Goal: Task Accomplishment & Management: Complete application form

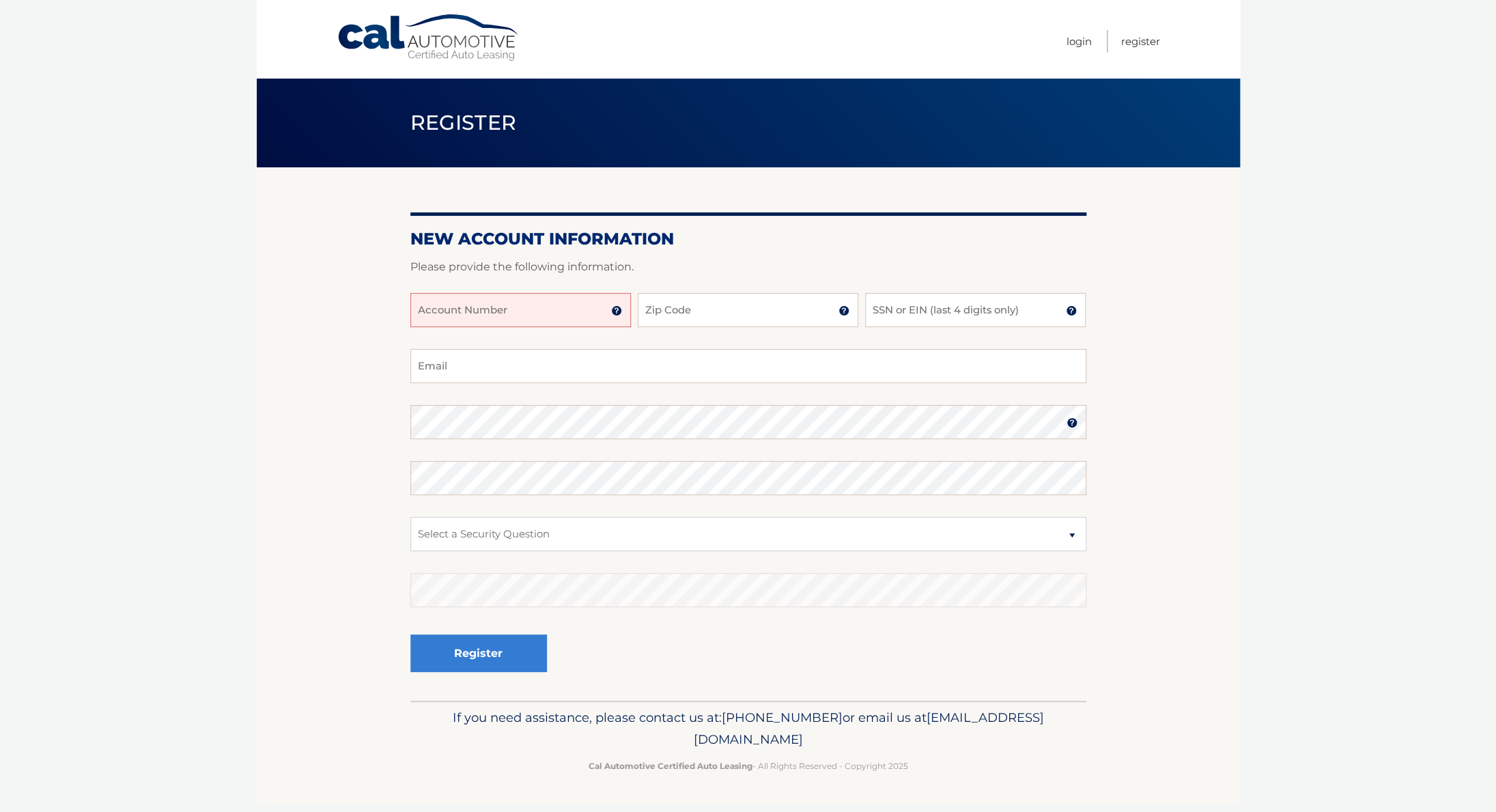
click at [553, 308] on input "Account Number" at bounding box center [520, 310] width 220 height 34
type input "44456026437"
click at [705, 318] on input "Zip Code" at bounding box center [748, 310] width 220 height 34
type input "10306"
click at [923, 314] on input "SSN or EIN (last 4 digits only)" at bounding box center [976, 310] width 220 height 34
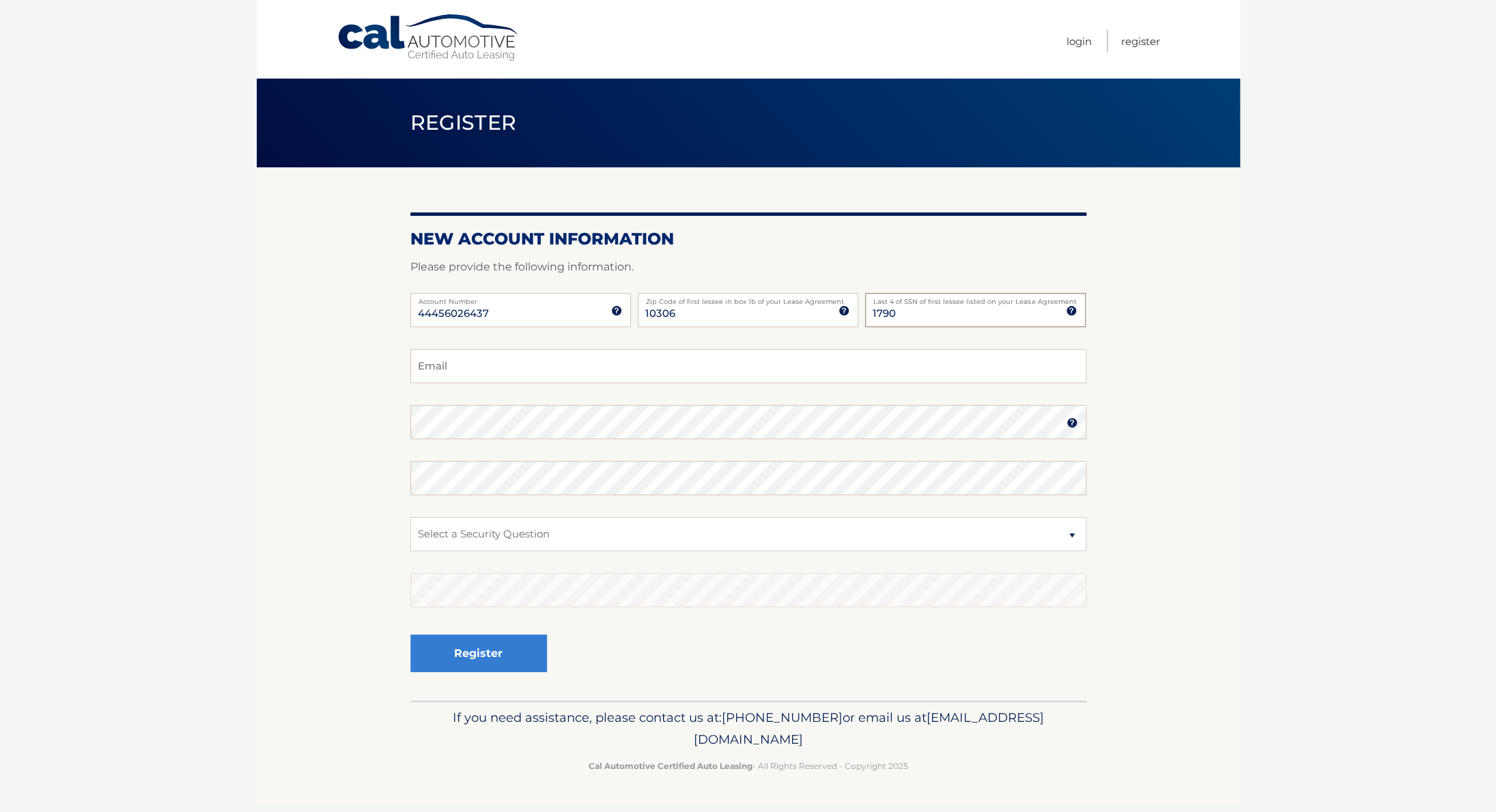
type input "1790"
click at [609, 361] on input "Email" at bounding box center [748, 366] width 676 height 34
type input "chunk1211@aol.com"
select select "4"
click option "In what city or town was your first job?" at bounding box center [0, 0] width 0 height 0
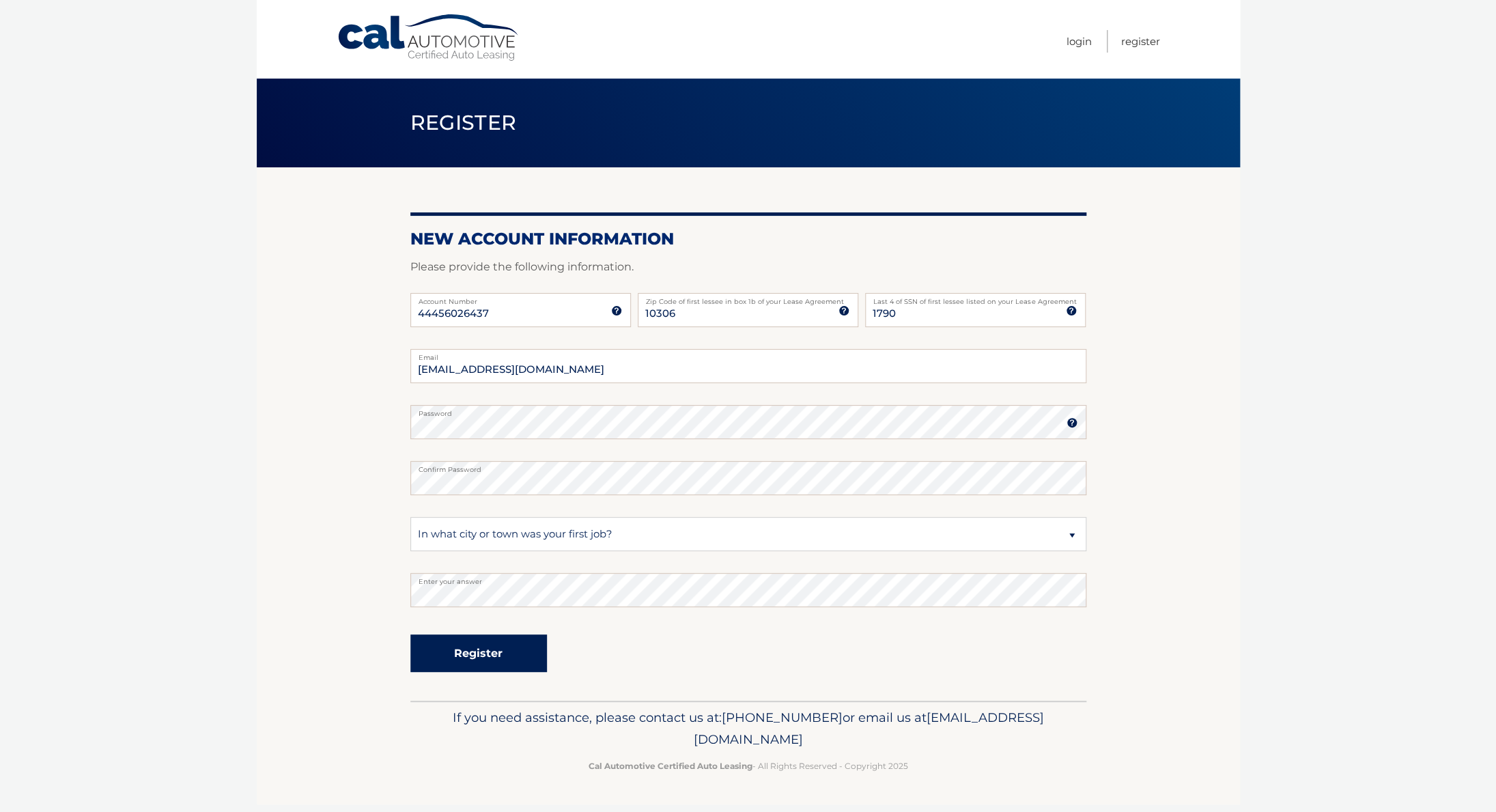
click at [522, 664] on button "Register" at bounding box center [479, 653] width 137 height 38
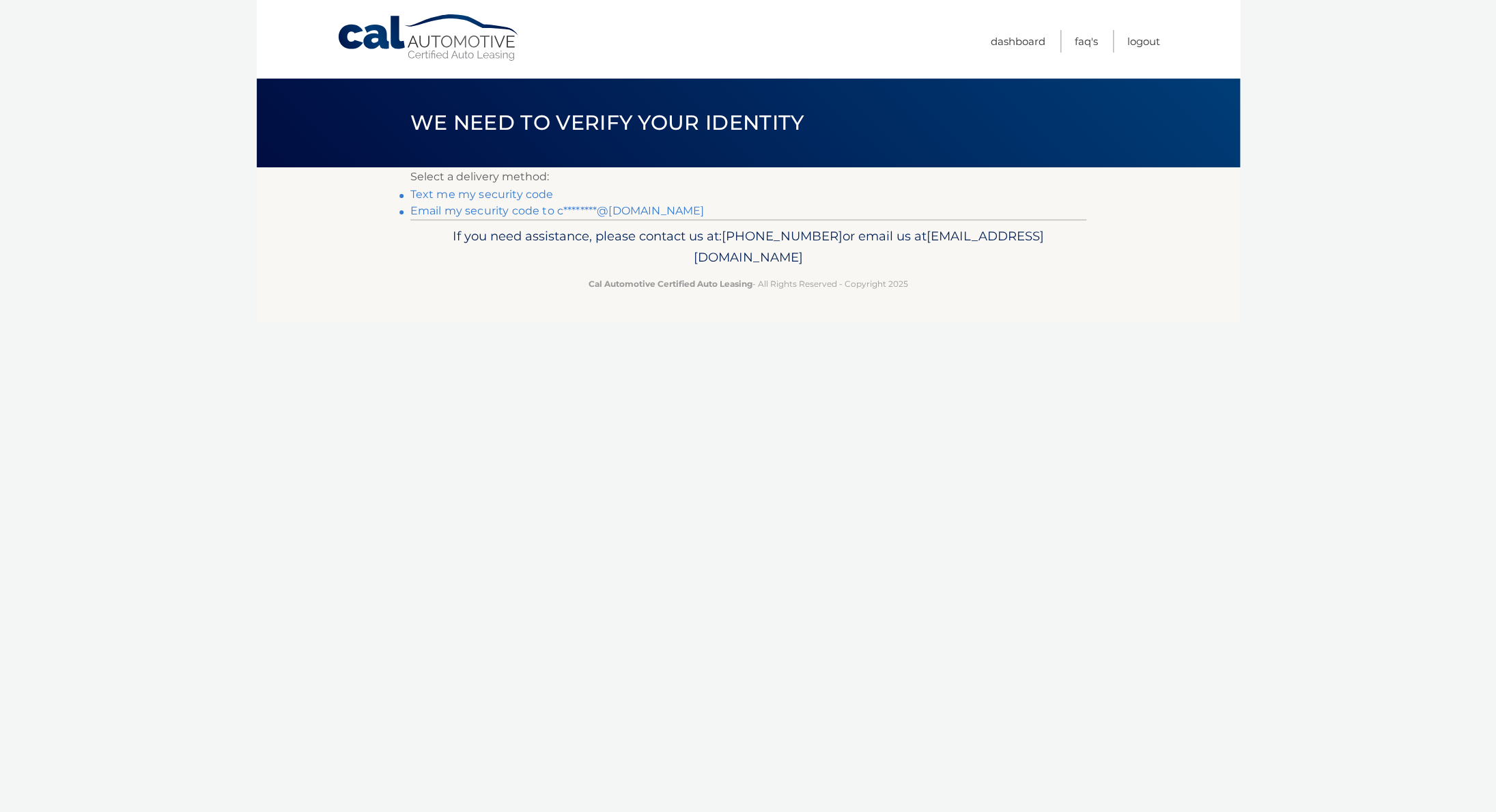
click at [522, 197] on link "Text me my security code" at bounding box center [482, 194] width 144 height 13
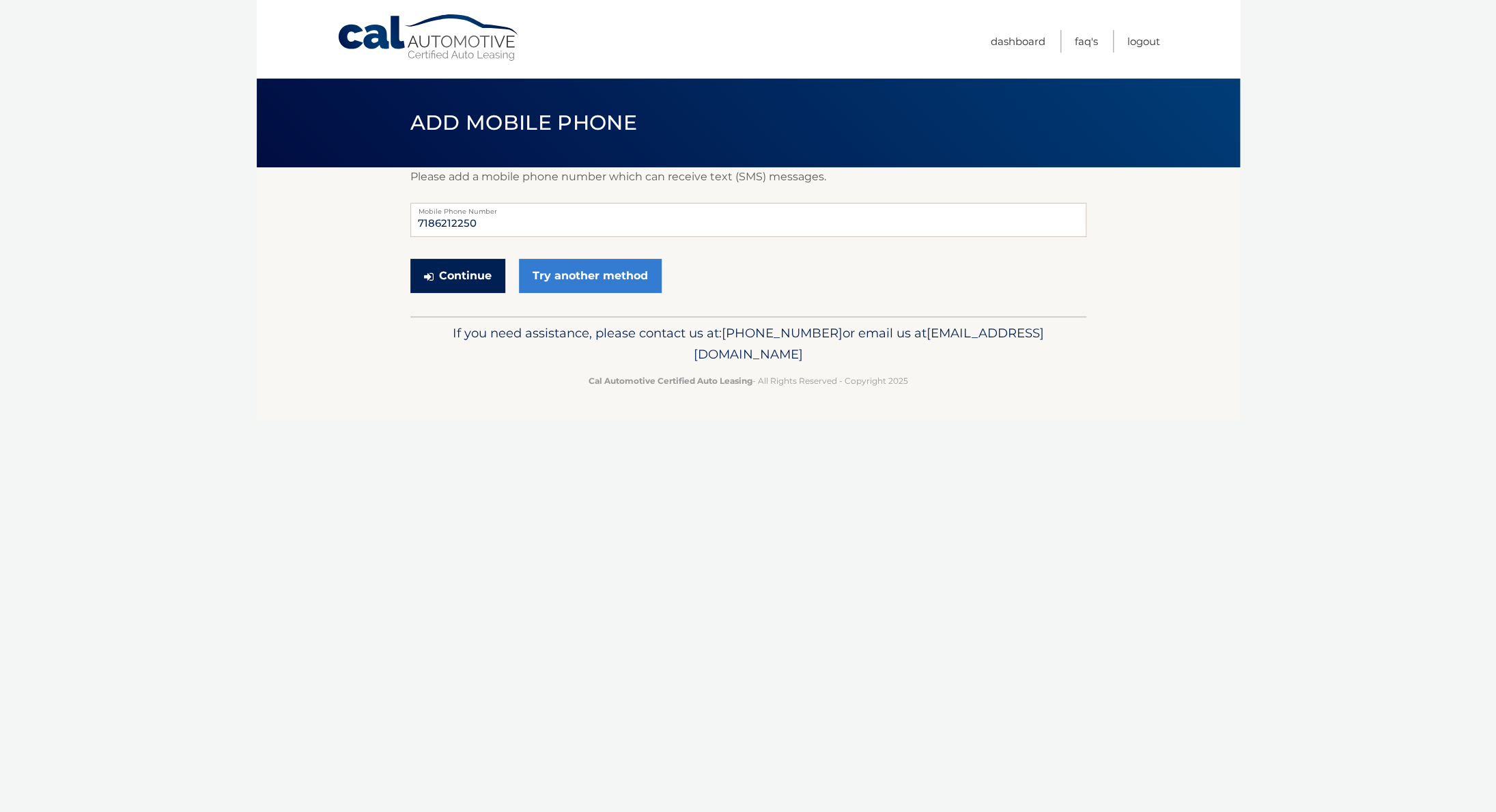
click at [471, 273] on button "Continue" at bounding box center [457, 276] width 95 height 34
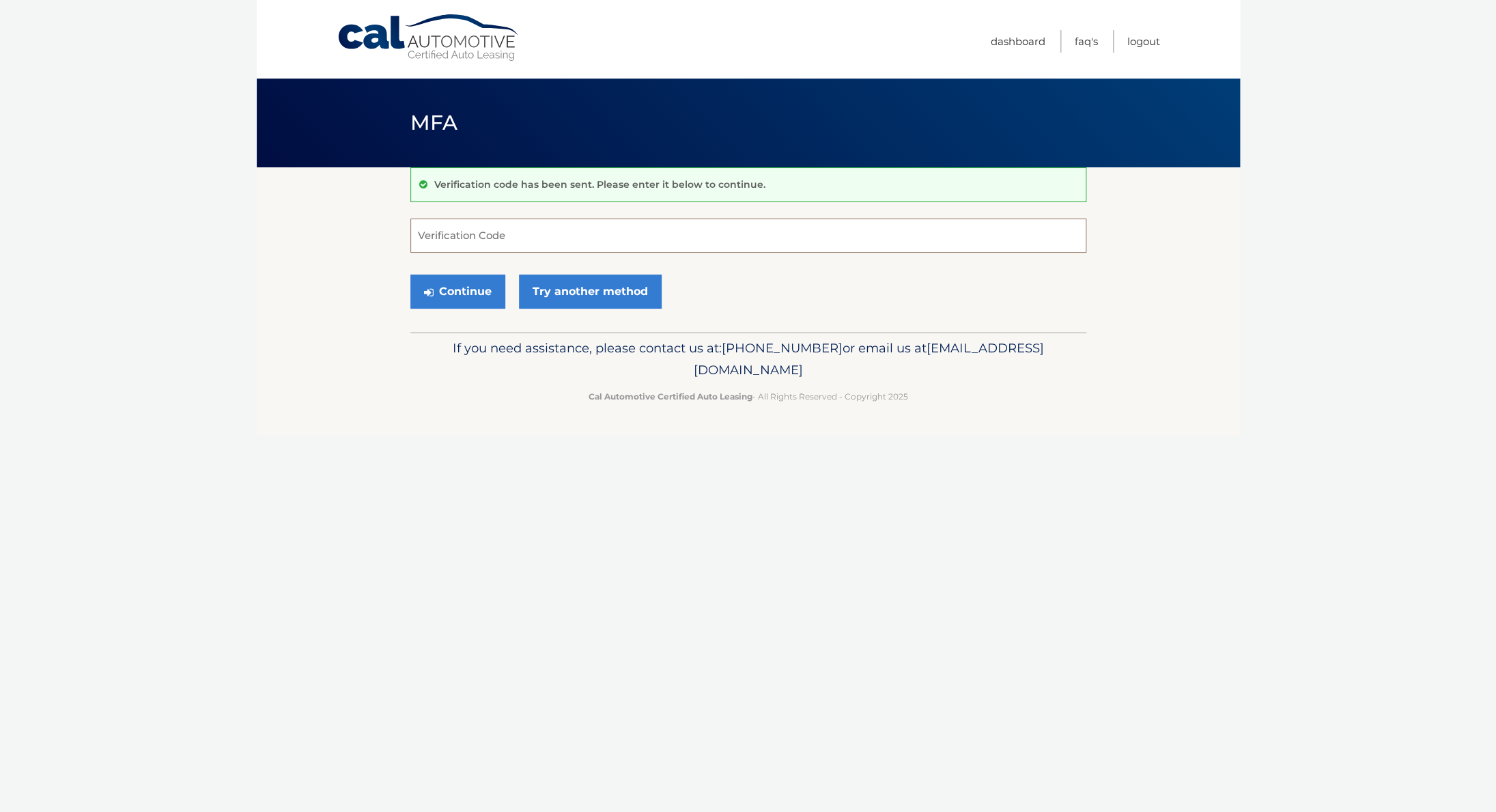
click at [497, 235] on input "Verification Code" at bounding box center [748, 235] width 676 height 34
type input "639752"
click at [479, 287] on button "Continue" at bounding box center [457, 292] width 95 height 34
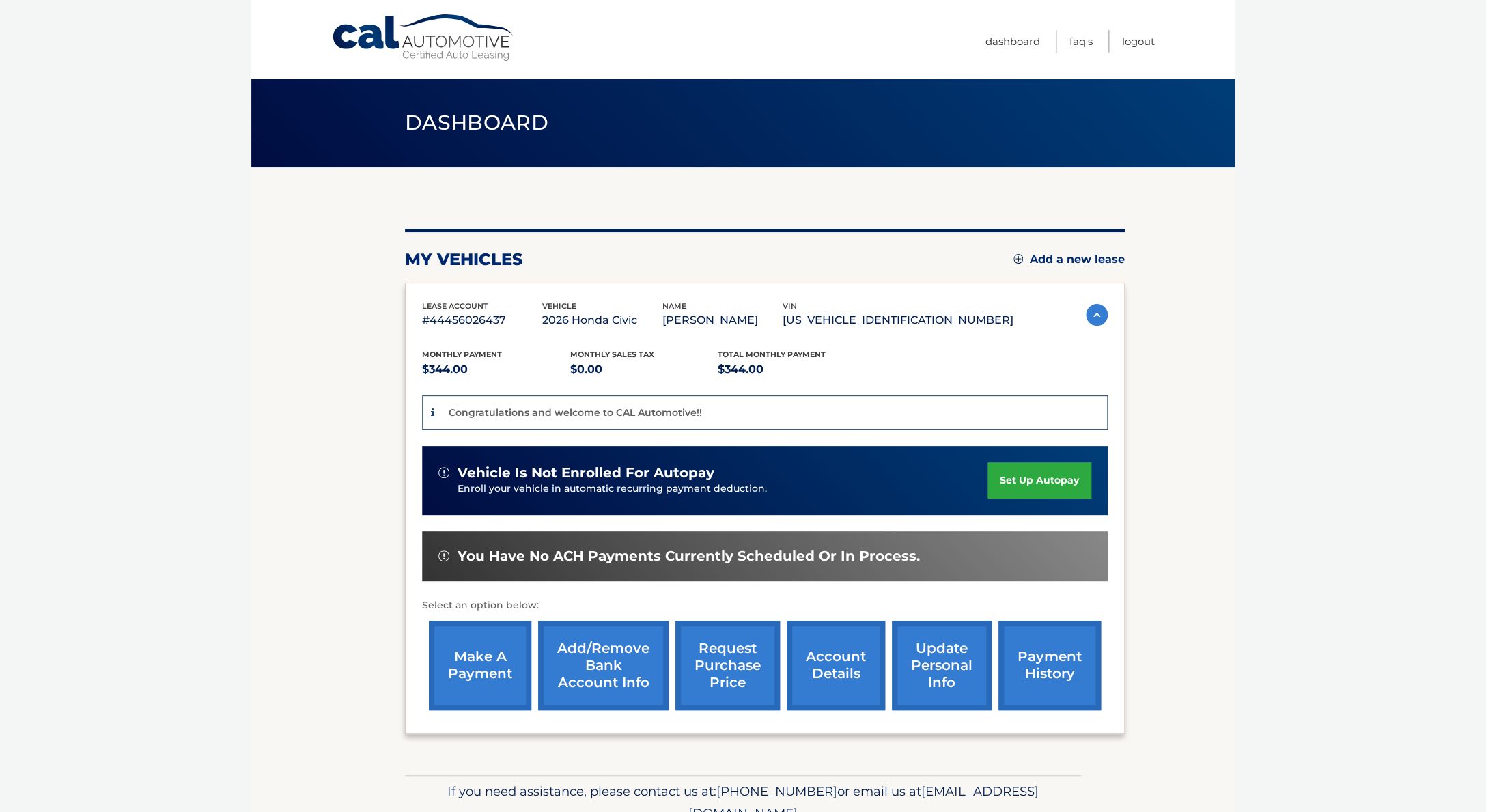
click at [987, 493] on link "set up autopay" at bounding box center [1039, 480] width 104 height 36
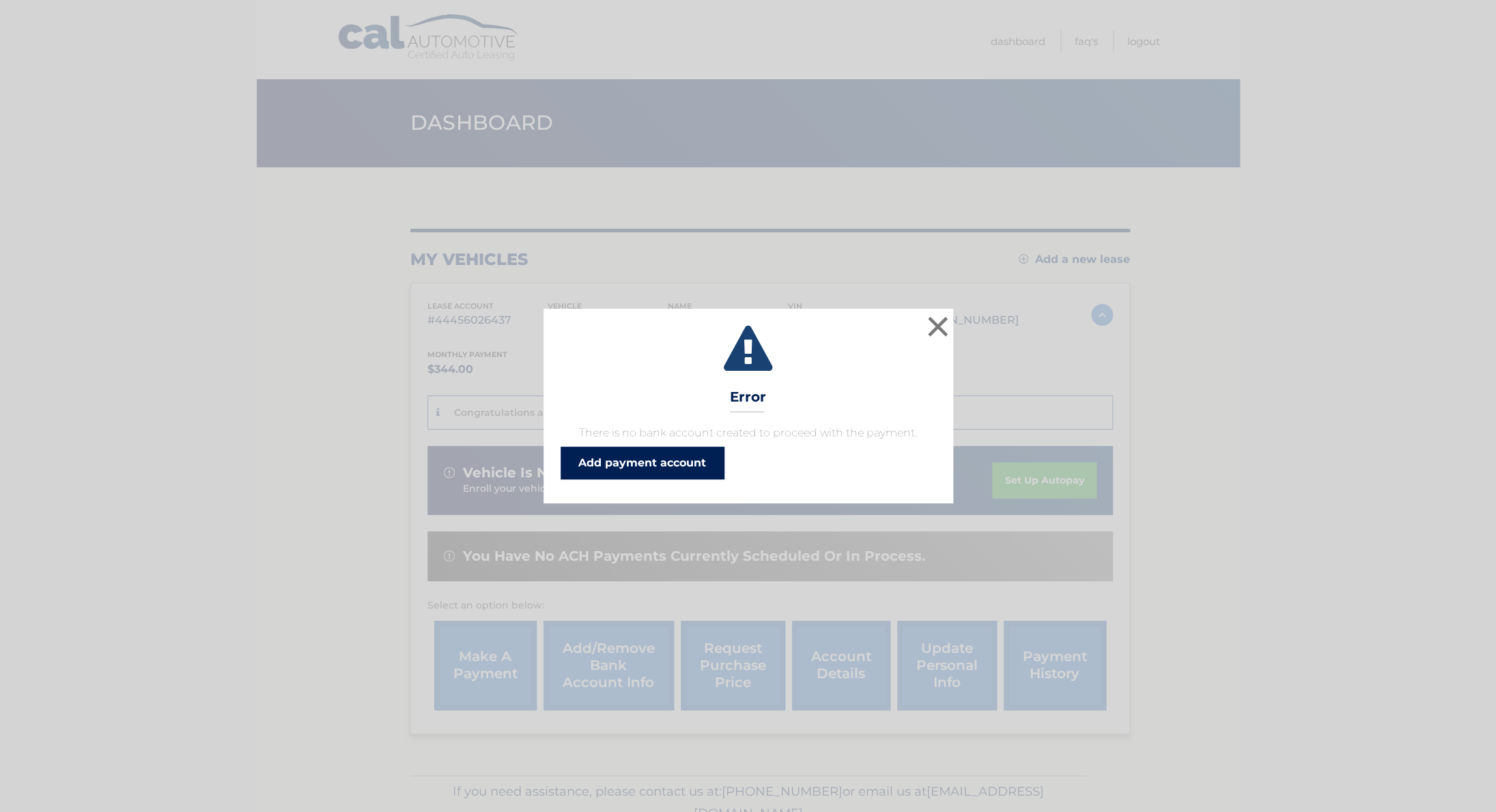
click at [647, 471] on link "Add payment account" at bounding box center [642, 463] width 164 height 33
click at [941, 329] on button "×" at bounding box center [938, 326] width 27 height 27
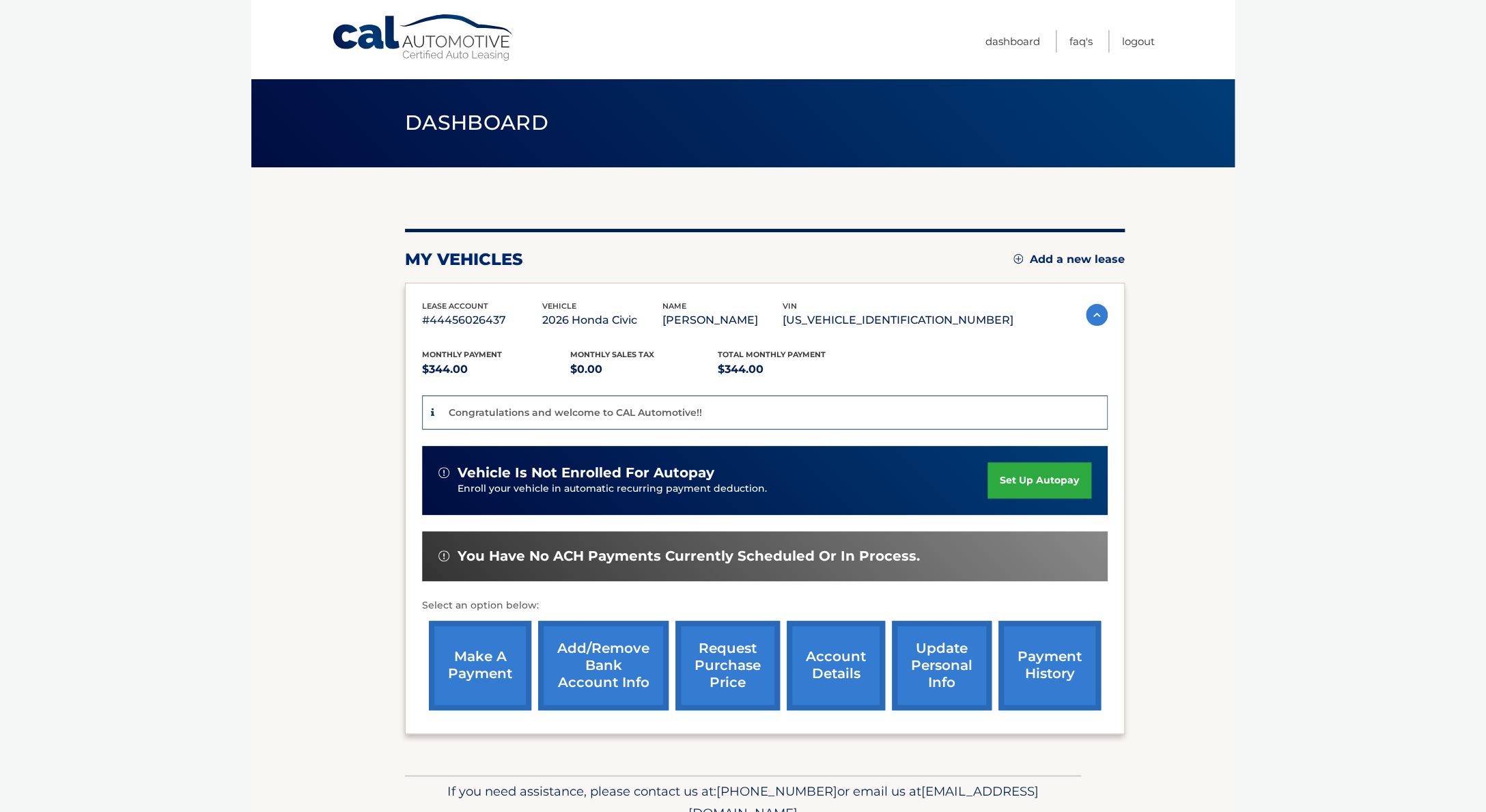
click at [504, 700] on link "make a payment" at bounding box center [480, 666] width 102 height 90
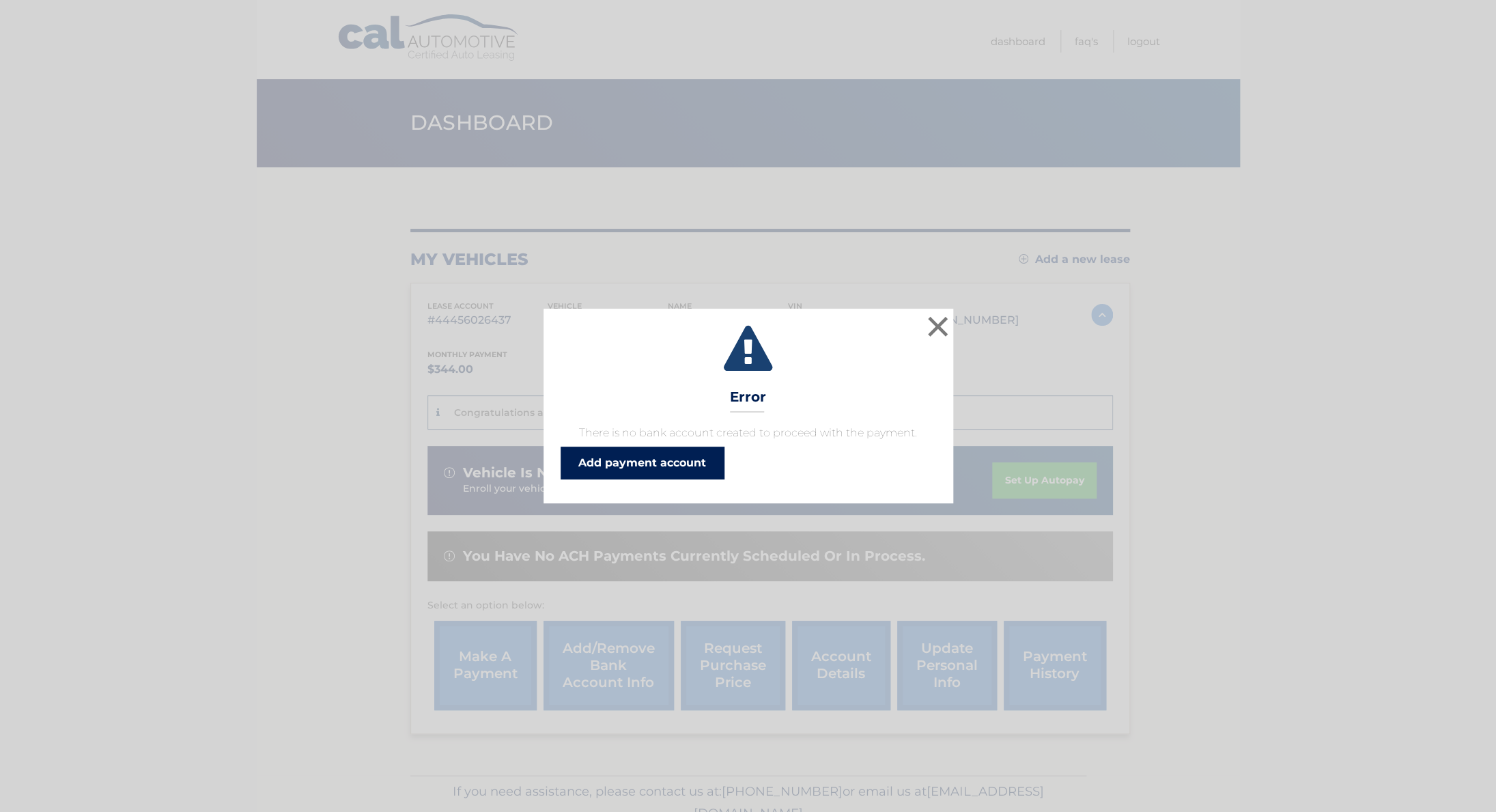
click at [664, 474] on link "Add payment account" at bounding box center [642, 463] width 164 height 33
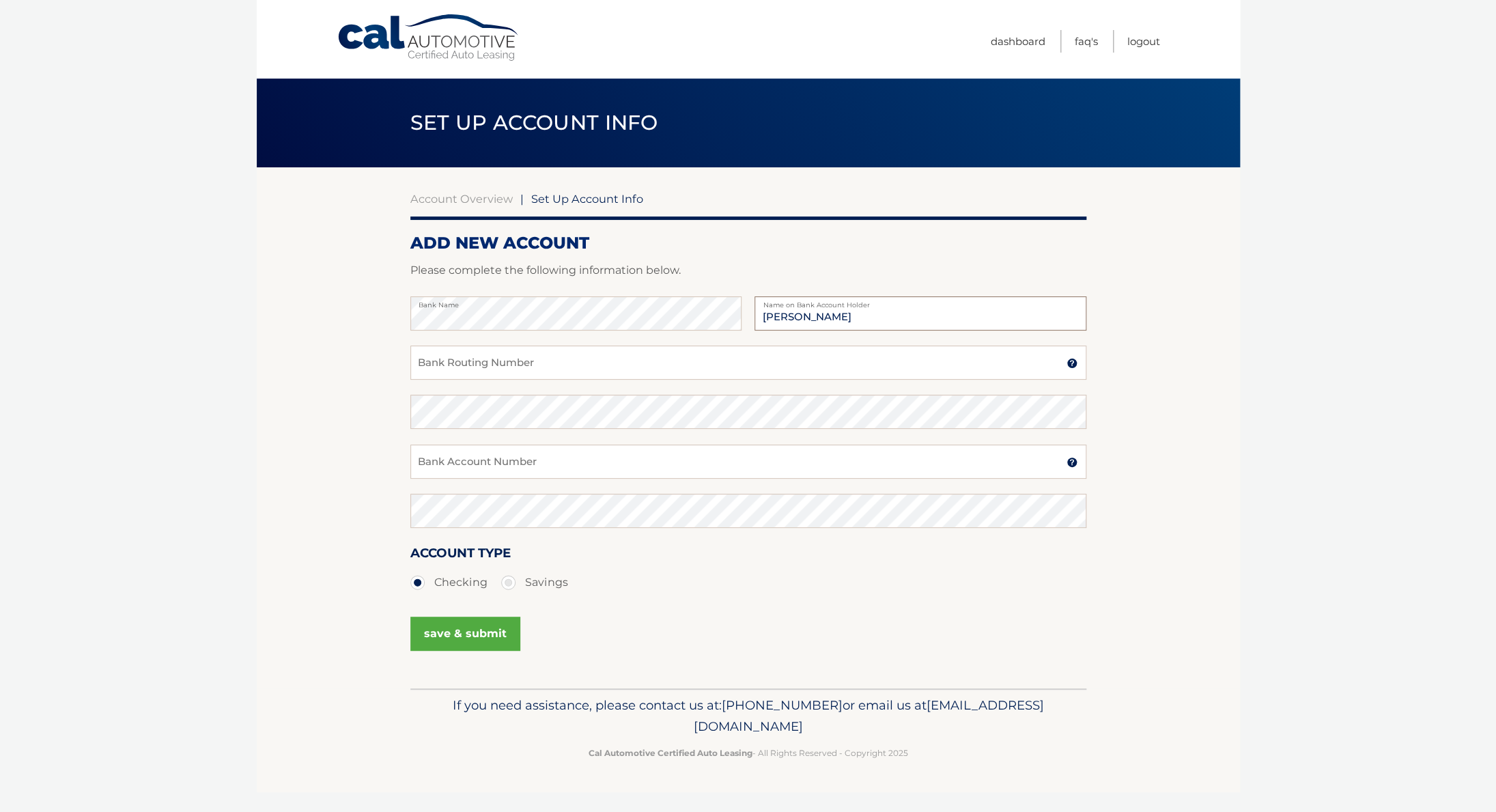
type input "Alan Bolbirer"
click at [453, 373] on input "Bank Routing Number" at bounding box center [748, 363] width 676 height 34
type input "026013673"
click at [681, 451] on input "Bank Account Number" at bounding box center [748, 461] width 676 height 34
type input "4391589658"
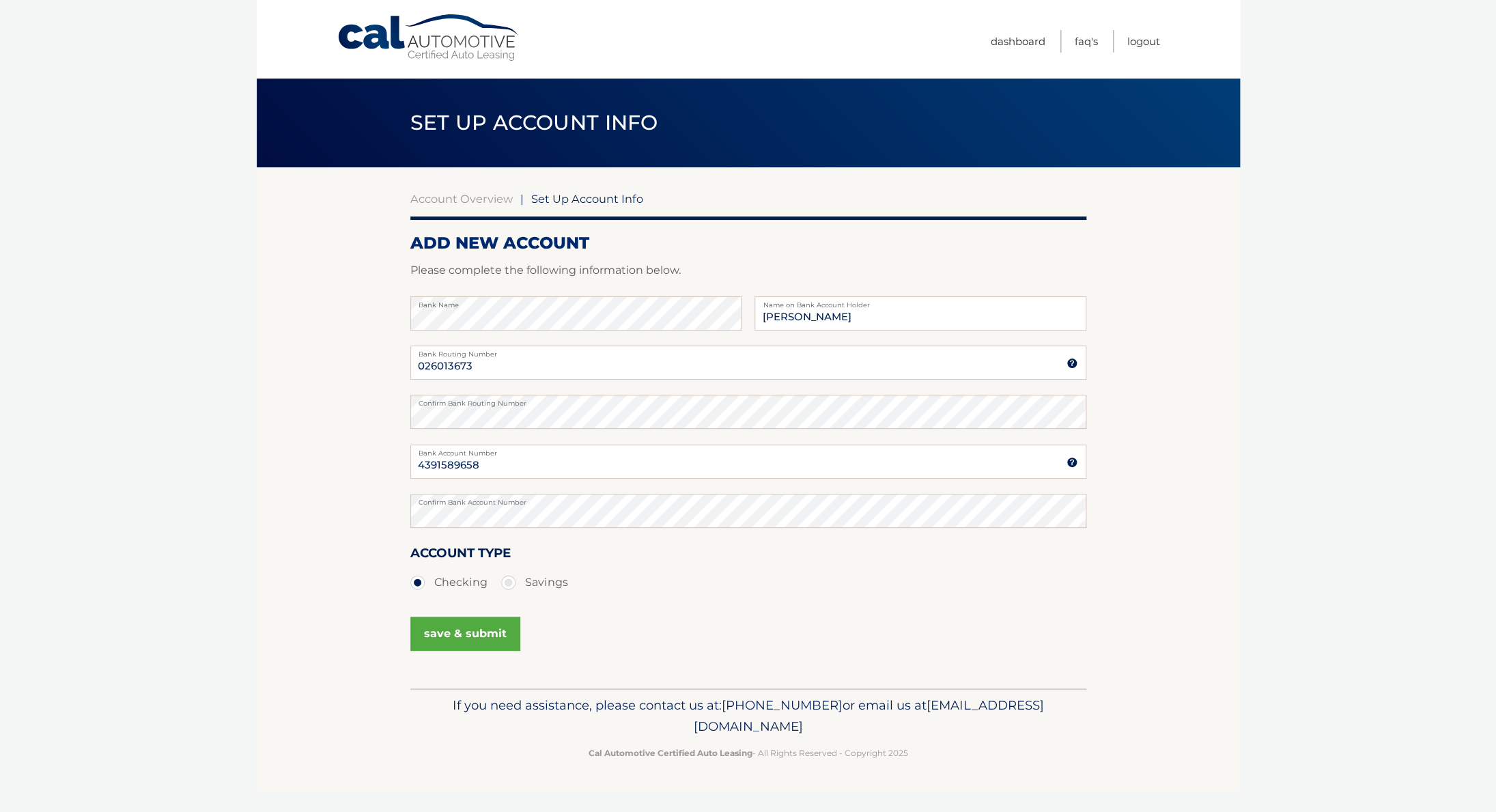
click at [497, 643] on button "save & submit" at bounding box center [465, 634] width 110 height 34
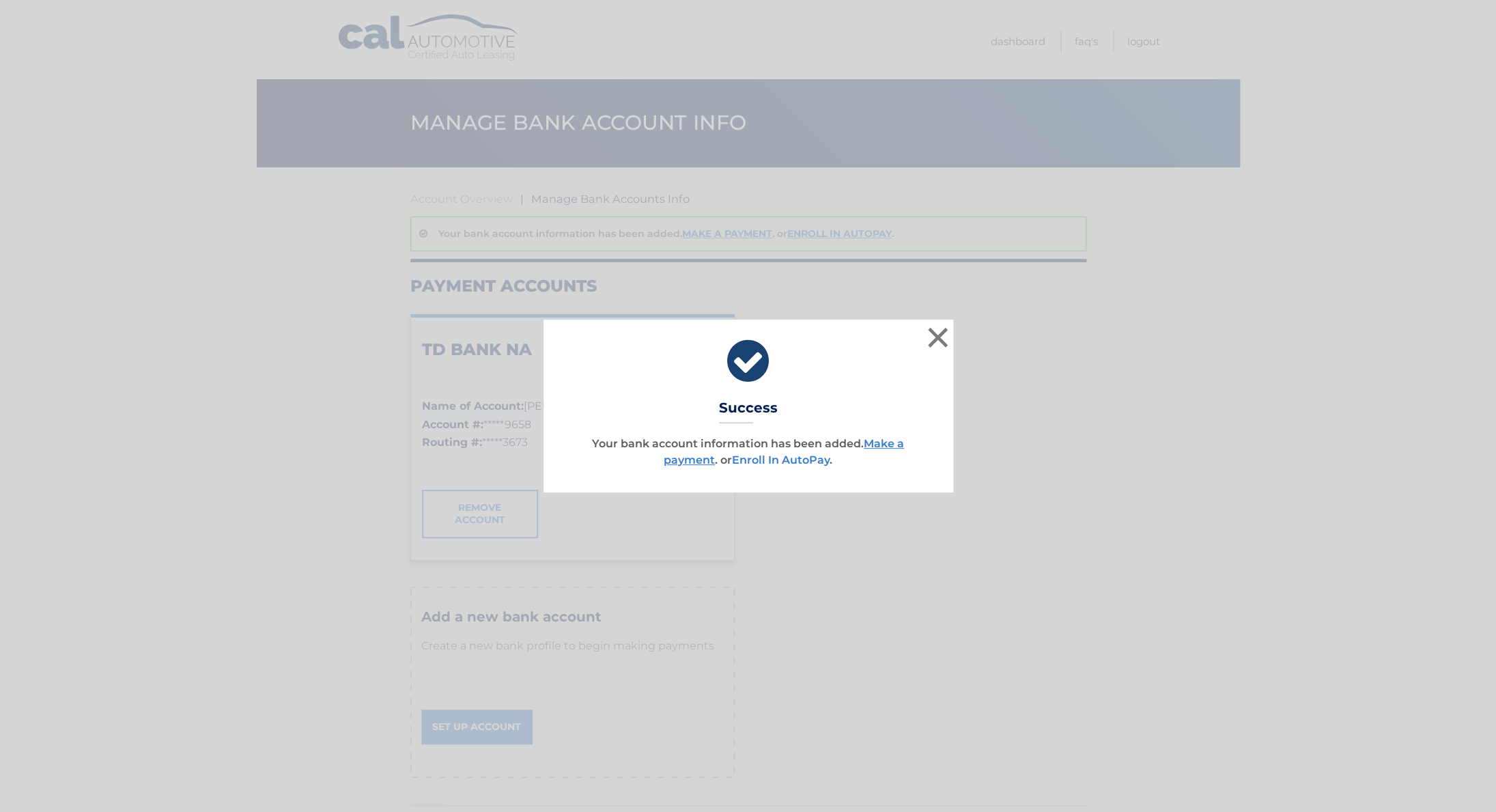
click at [808, 466] on link "Enroll In AutoPay" at bounding box center [780, 460] width 97 height 13
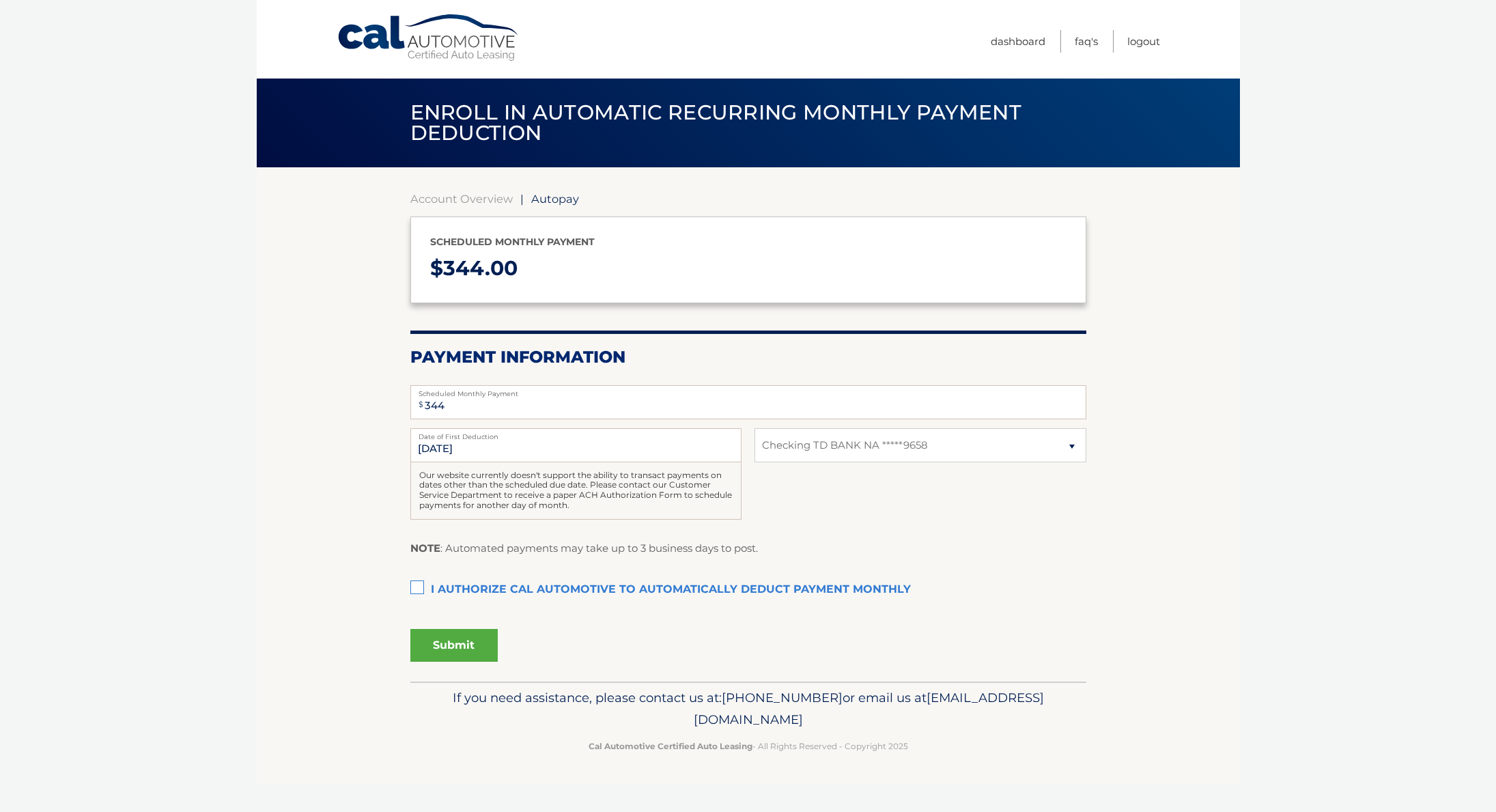
select select "YjA5ZGY1MGYtNjBjZC00OGQxLThhNzgtNWExNTQ0NzQwZmQ1"
click at [417, 584] on label "I authorize cal automotive to automatically deduct payment monthly This checkbo…" at bounding box center [748, 589] width 676 height 27
click at [0, 0] on input "I authorize cal automotive to automatically deduct payment monthly This checkbo…" at bounding box center [0, 0] width 0 height 0
click at [464, 645] on button "Submit" at bounding box center [454, 645] width 87 height 33
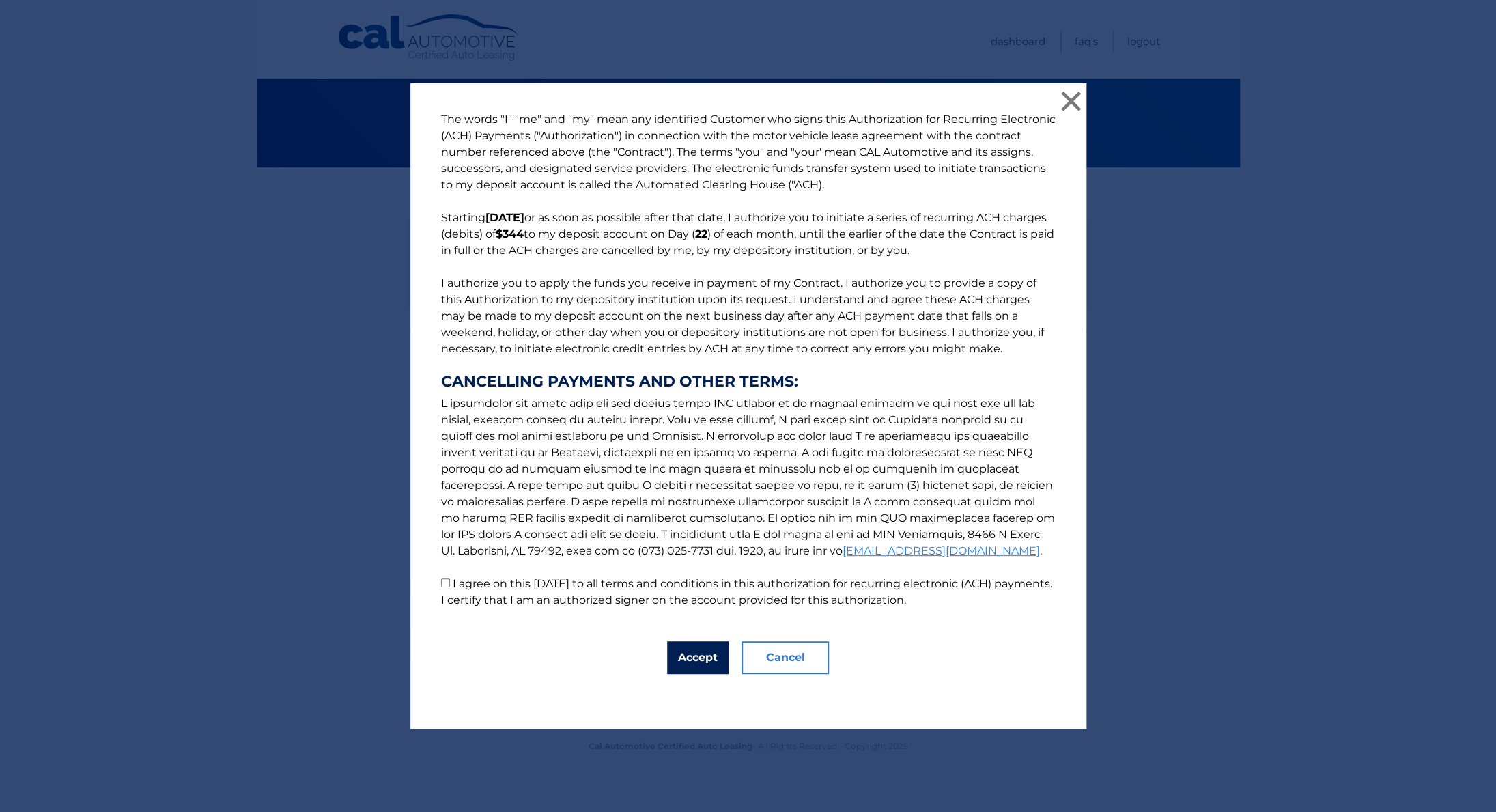
click at [672, 658] on button "Accept" at bounding box center [698, 658] width 61 height 33
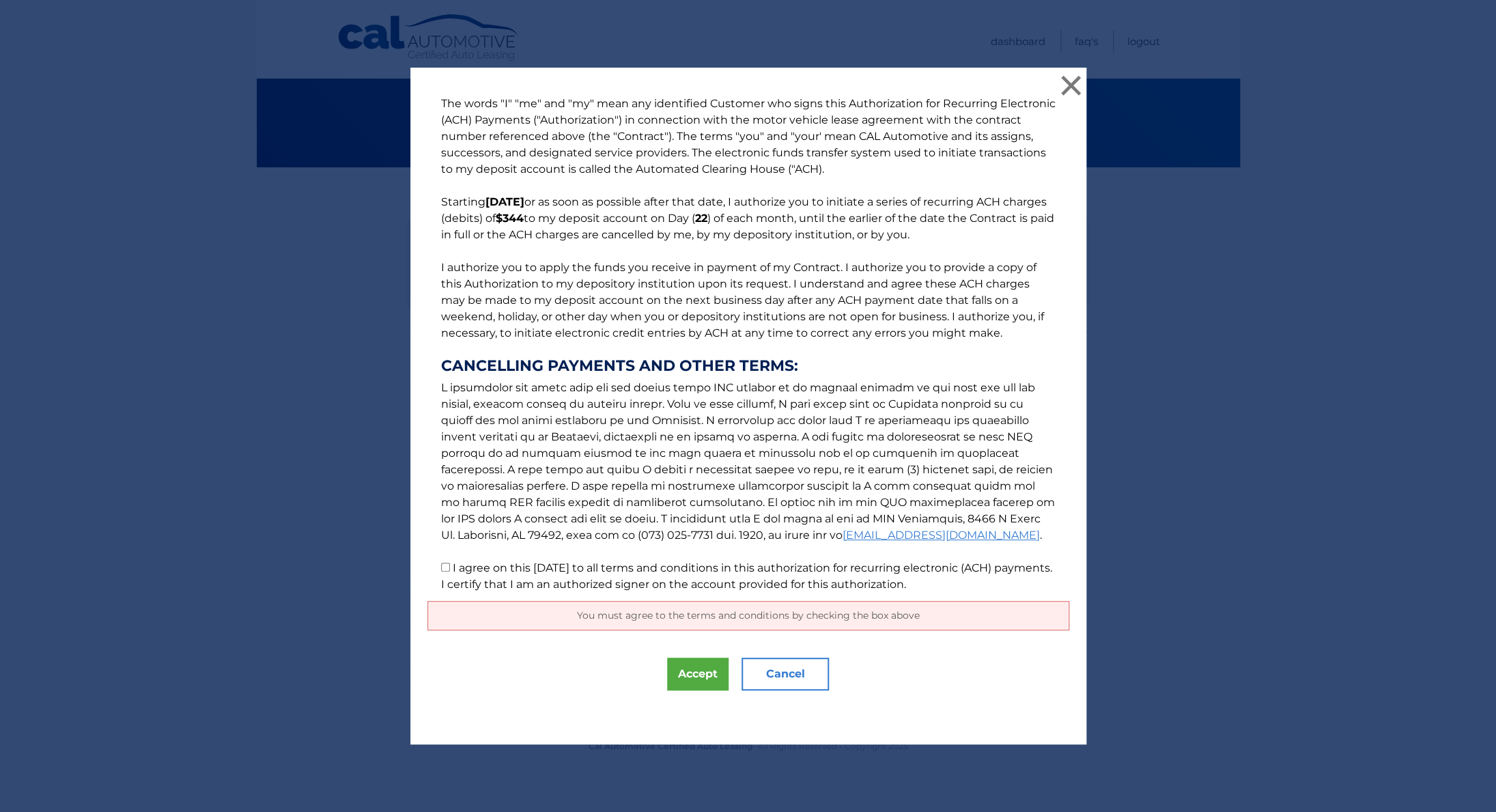
click at [441, 569] on input "I agree on this 10/15/2025 to all terms and conditions in this authorization fo…" at bounding box center [445, 567] width 9 height 9
checkbox input "true"
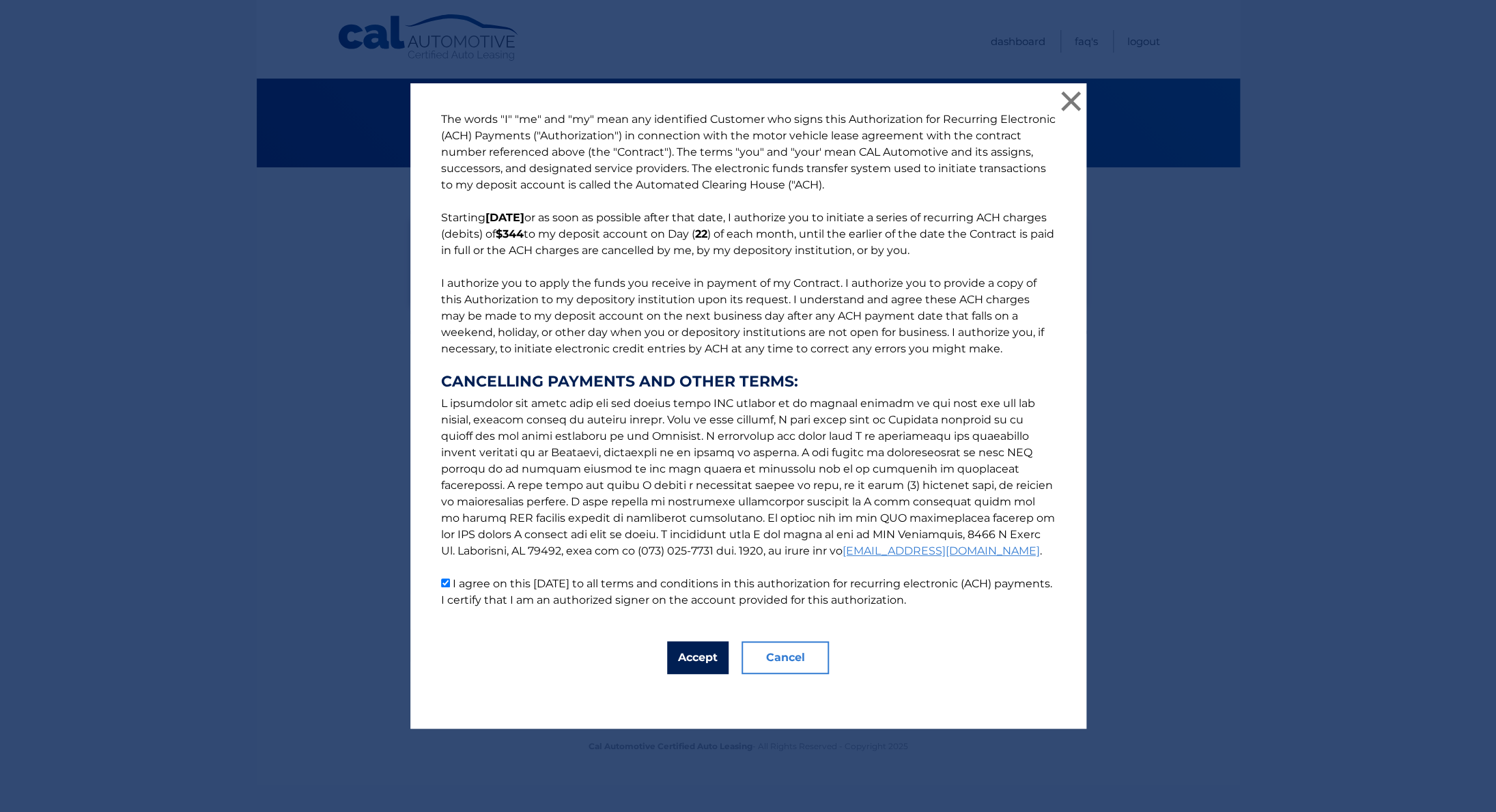
click at [678, 661] on button "Accept" at bounding box center [698, 658] width 61 height 33
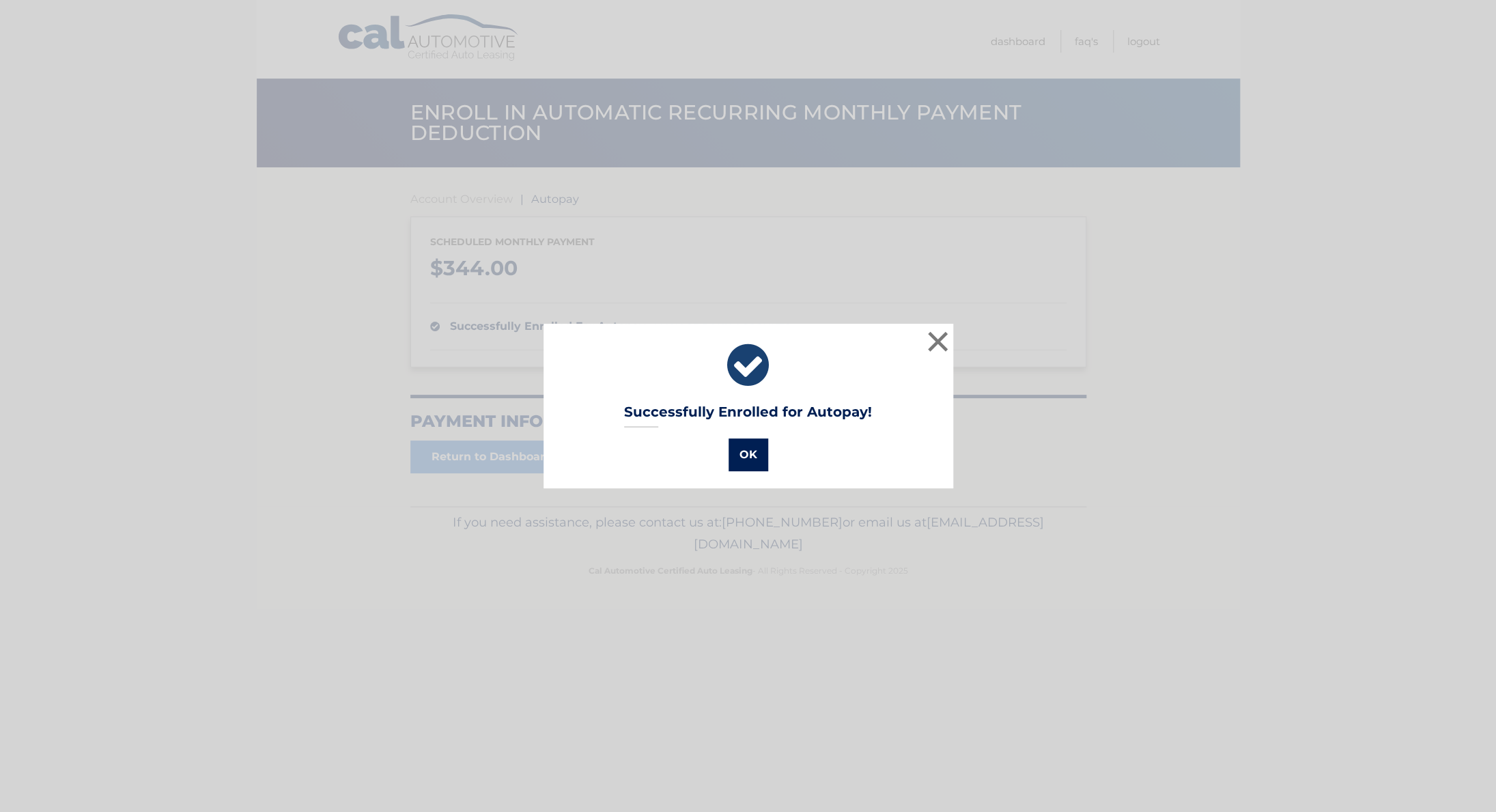
click at [739, 466] on button "OK" at bounding box center [748, 454] width 40 height 33
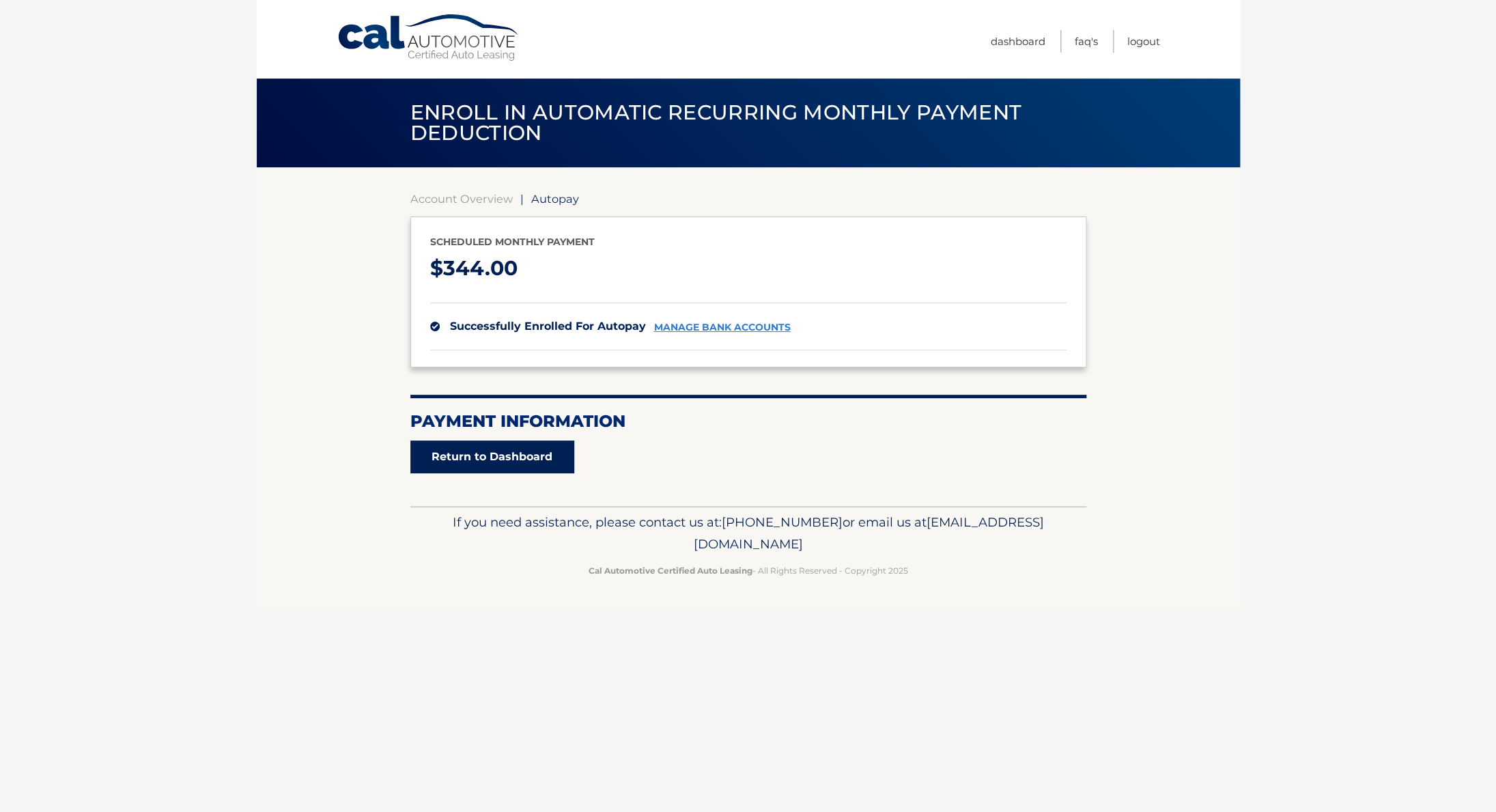
click at [534, 470] on link "Return to Dashboard" at bounding box center [492, 456] width 164 height 33
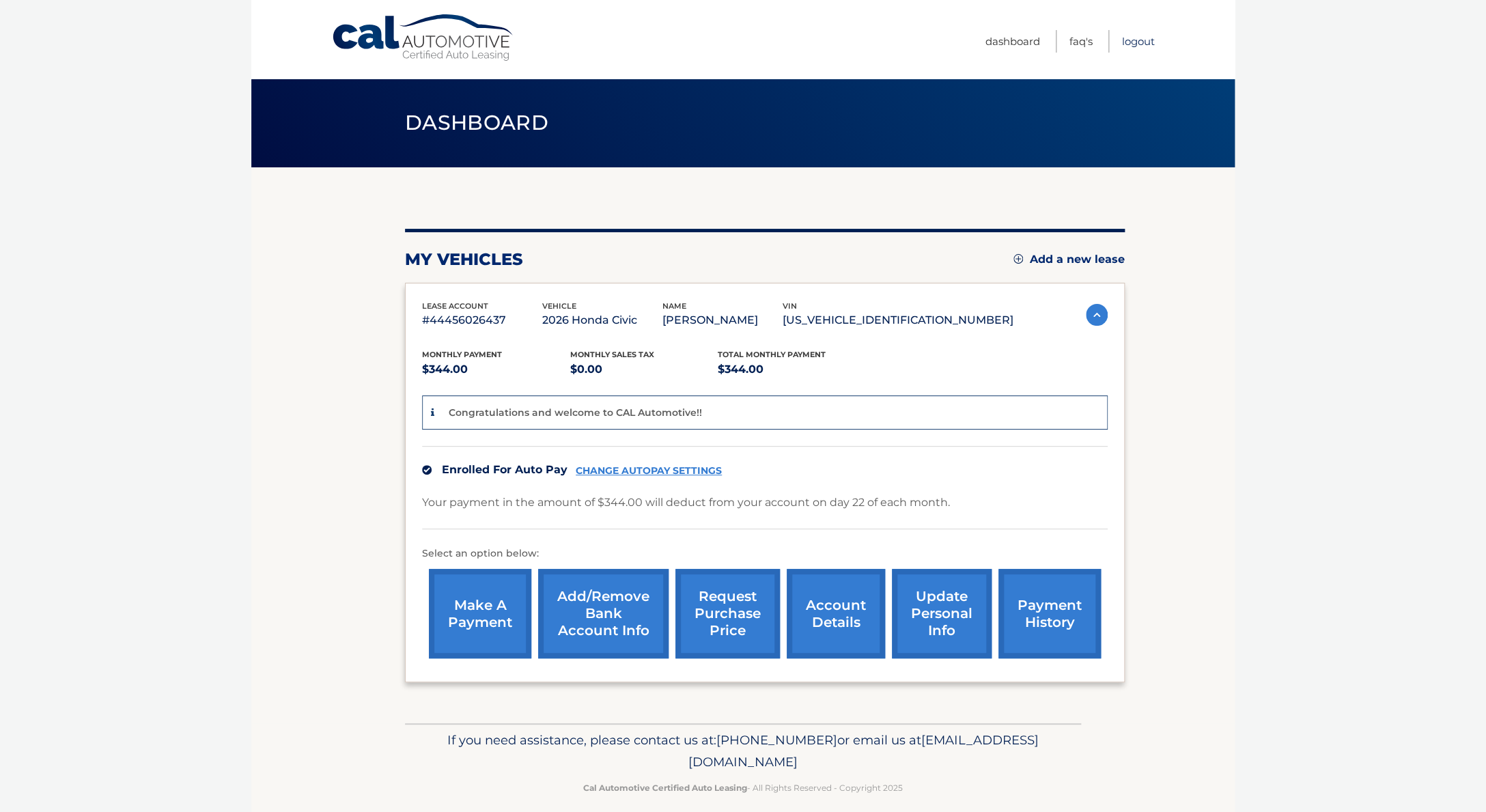
click at [1139, 50] on link "Logout" at bounding box center [1139, 41] width 33 height 23
